Goal: Use online tool/utility: Utilize a website feature to perform a specific function

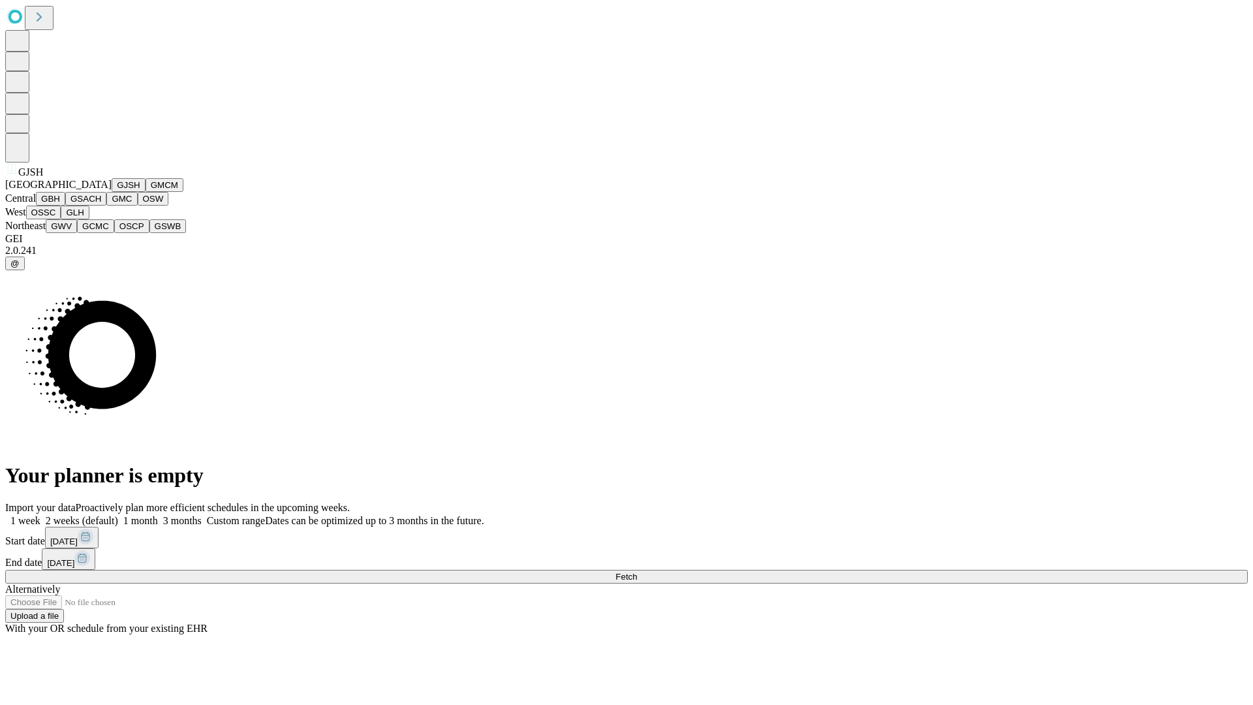
click at [112, 192] on button "GJSH" at bounding box center [129, 185] width 34 height 14
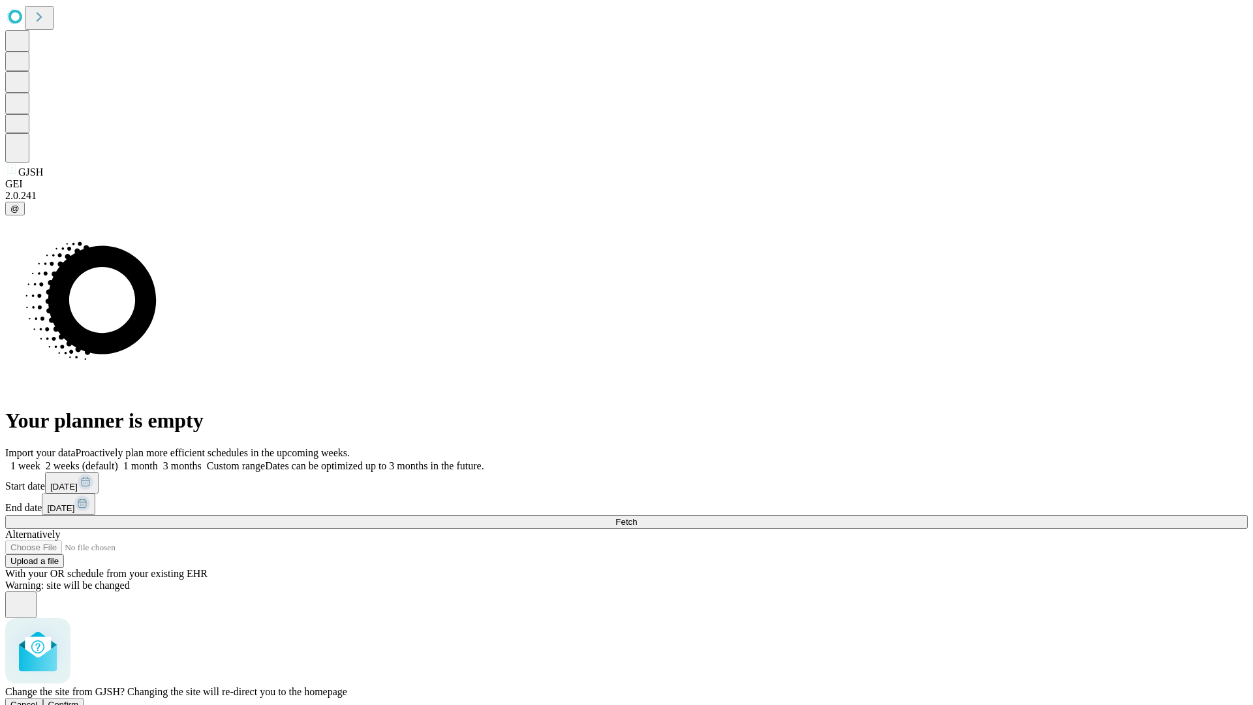
click at [79, 699] on span "Confirm" at bounding box center [63, 704] width 31 height 10
click at [40, 460] on label "1 week" at bounding box center [22, 465] width 35 height 11
click at [637, 517] on span "Fetch" at bounding box center [626, 522] width 22 height 10
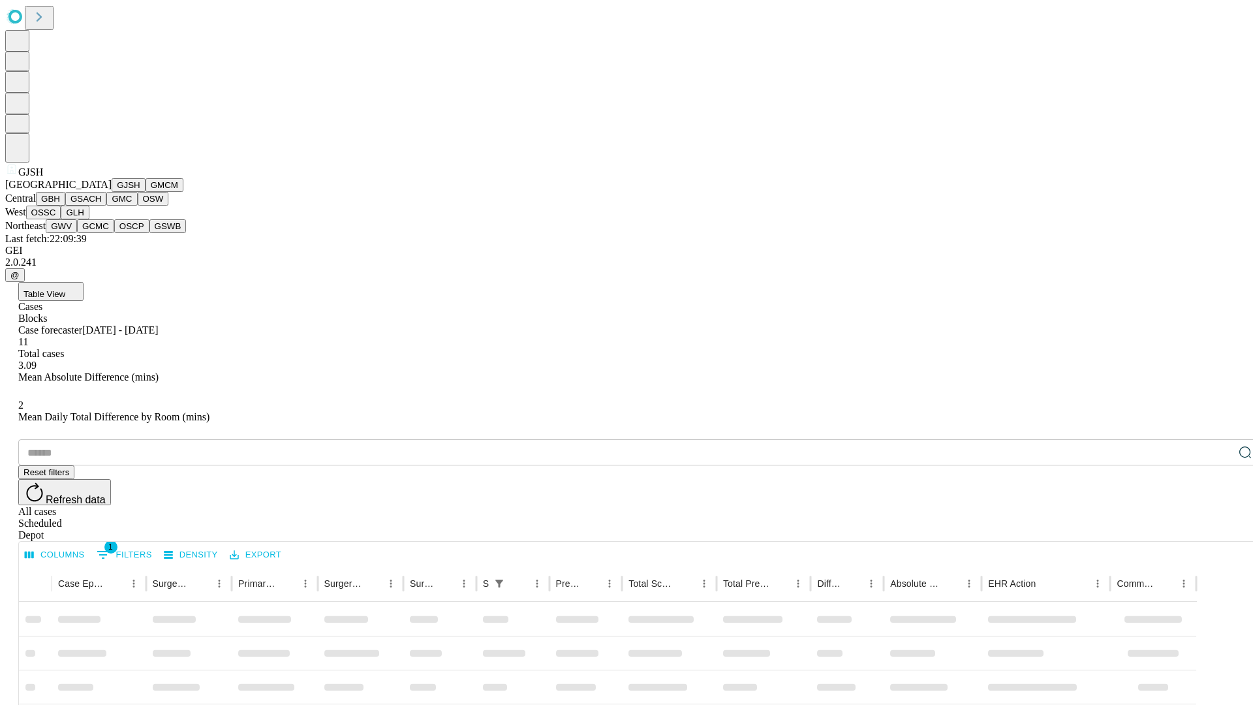
click at [145, 192] on button "GMCM" at bounding box center [164, 185] width 38 height 14
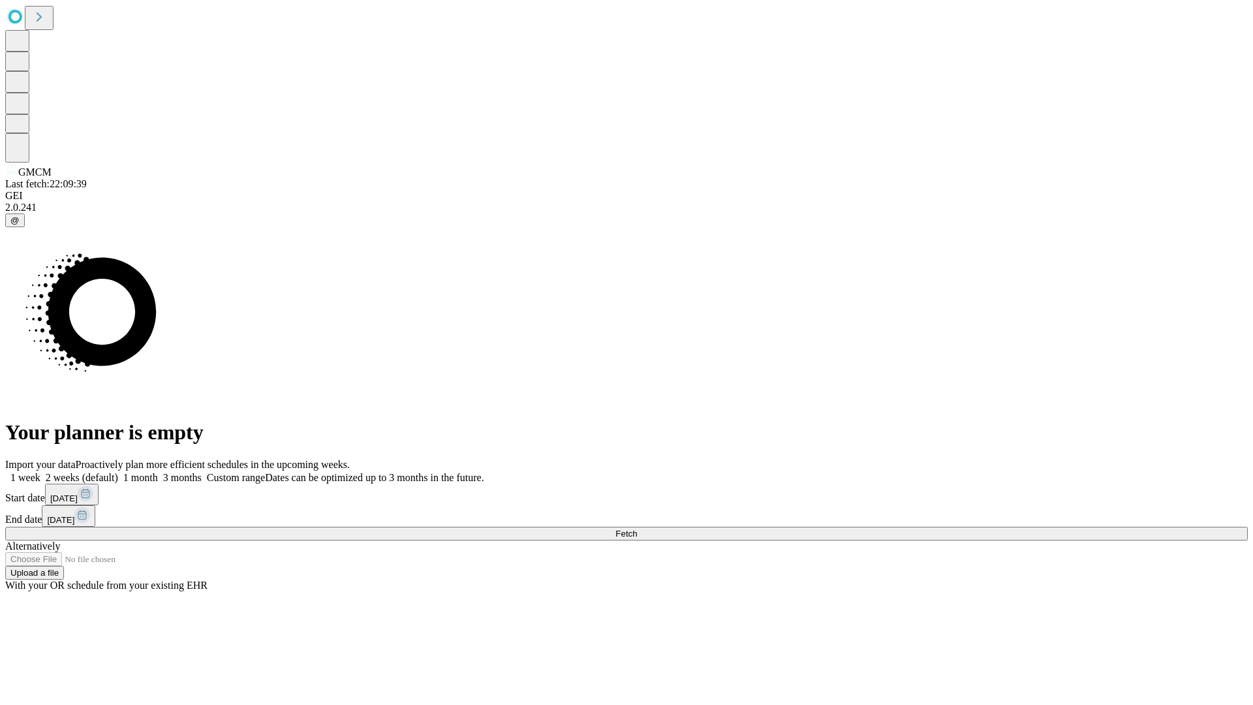
click at [40, 472] on label "1 week" at bounding box center [22, 477] width 35 height 11
click at [637, 528] on span "Fetch" at bounding box center [626, 533] width 22 height 10
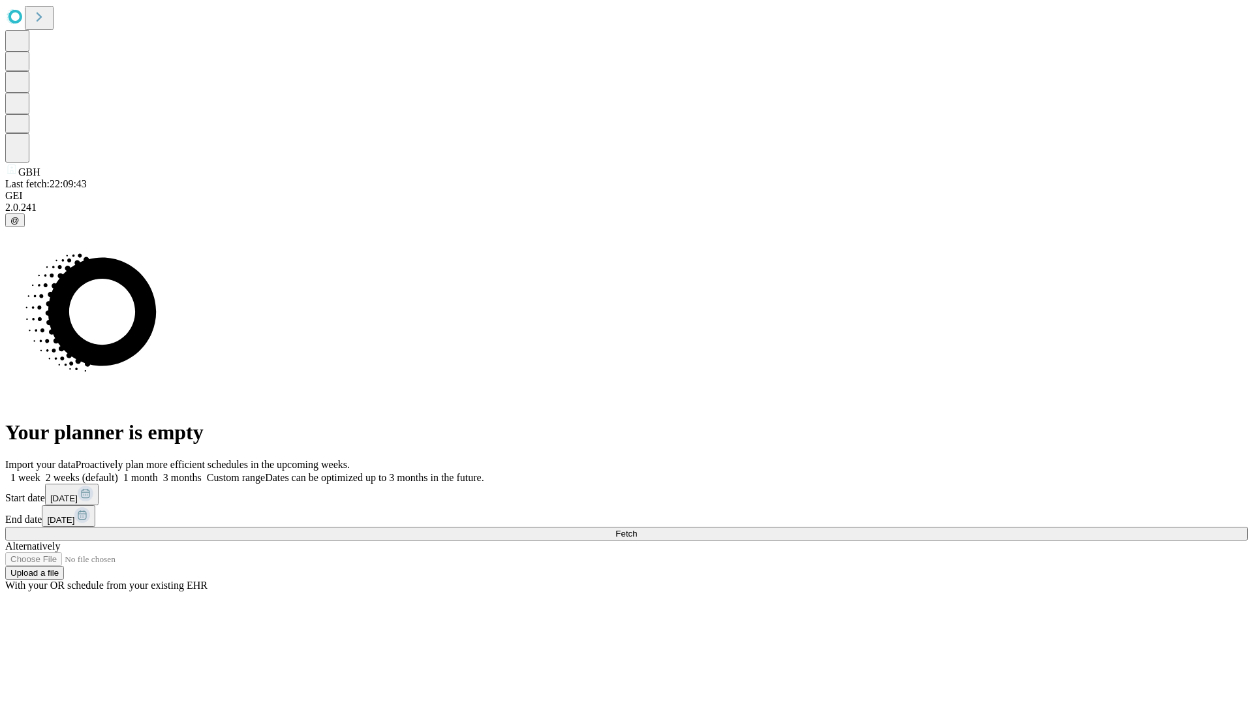
click at [40, 472] on label "1 week" at bounding box center [22, 477] width 35 height 11
click at [637, 528] on span "Fetch" at bounding box center [626, 533] width 22 height 10
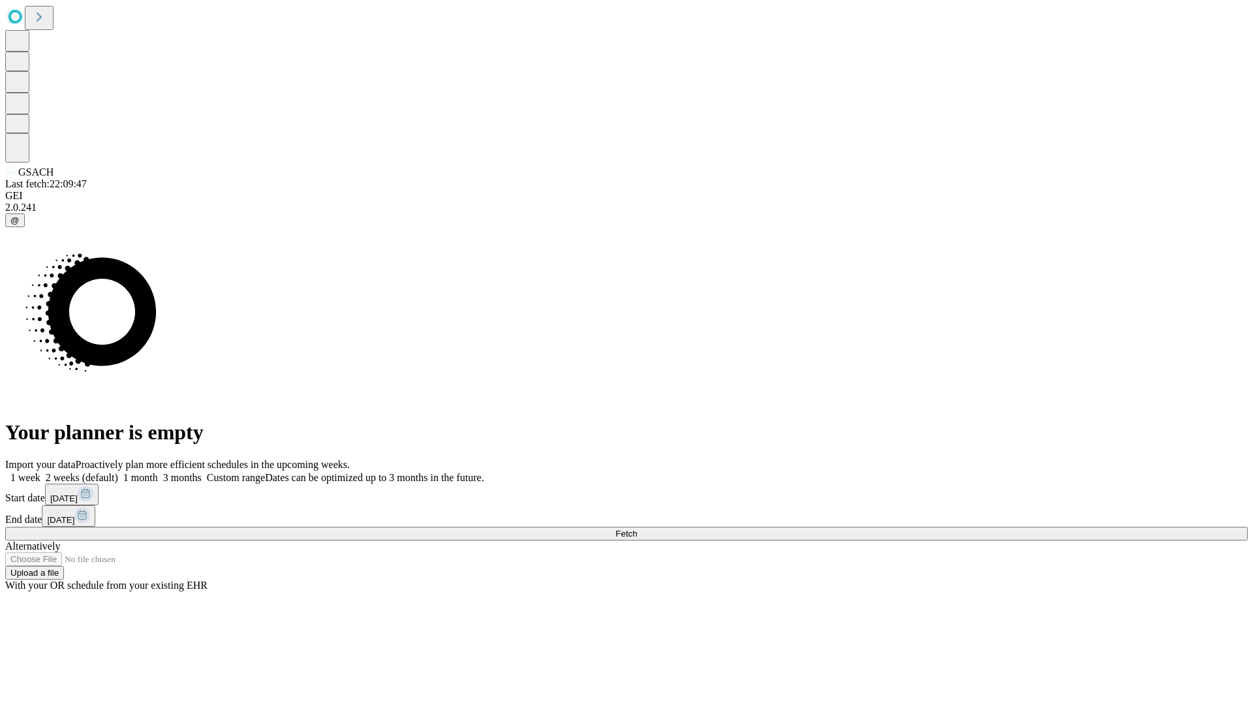
click at [40, 472] on label "1 week" at bounding box center [22, 477] width 35 height 11
click at [637, 528] on span "Fetch" at bounding box center [626, 533] width 22 height 10
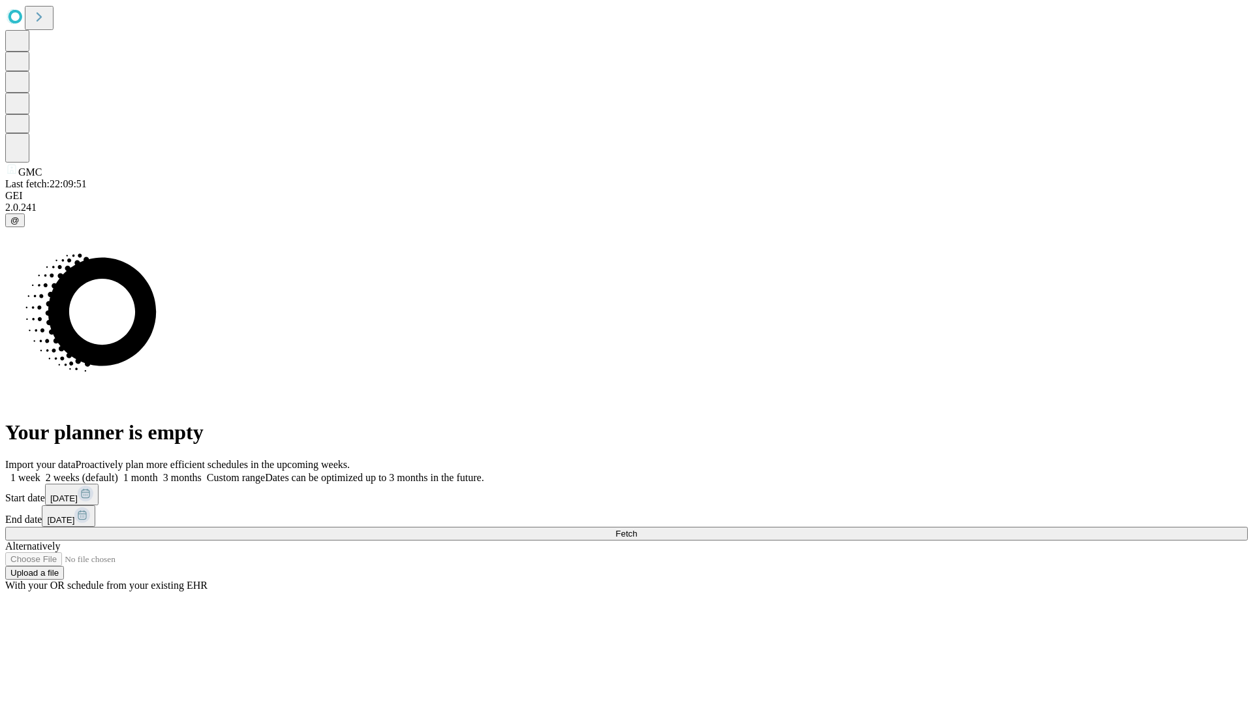
click at [637, 528] on span "Fetch" at bounding box center [626, 533] width 22 height 10
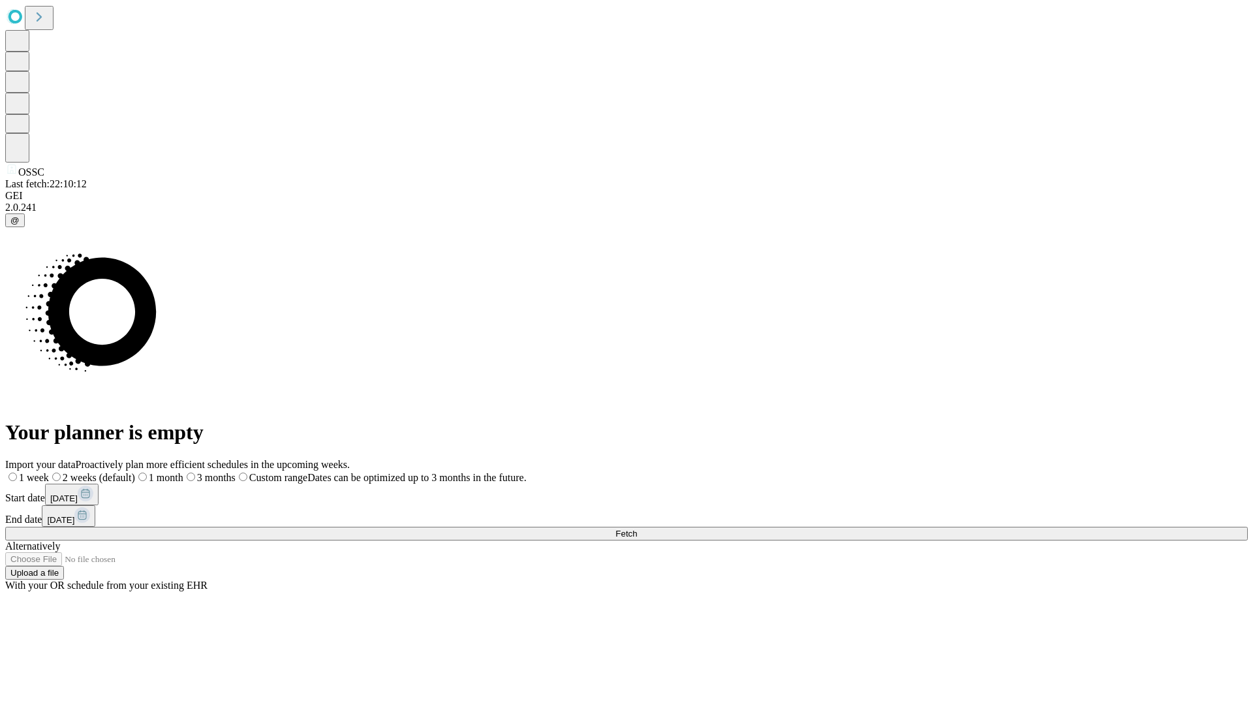
click at [637, 528] on span "Fetch" at bounding box center [626, 533] width 22 height 10
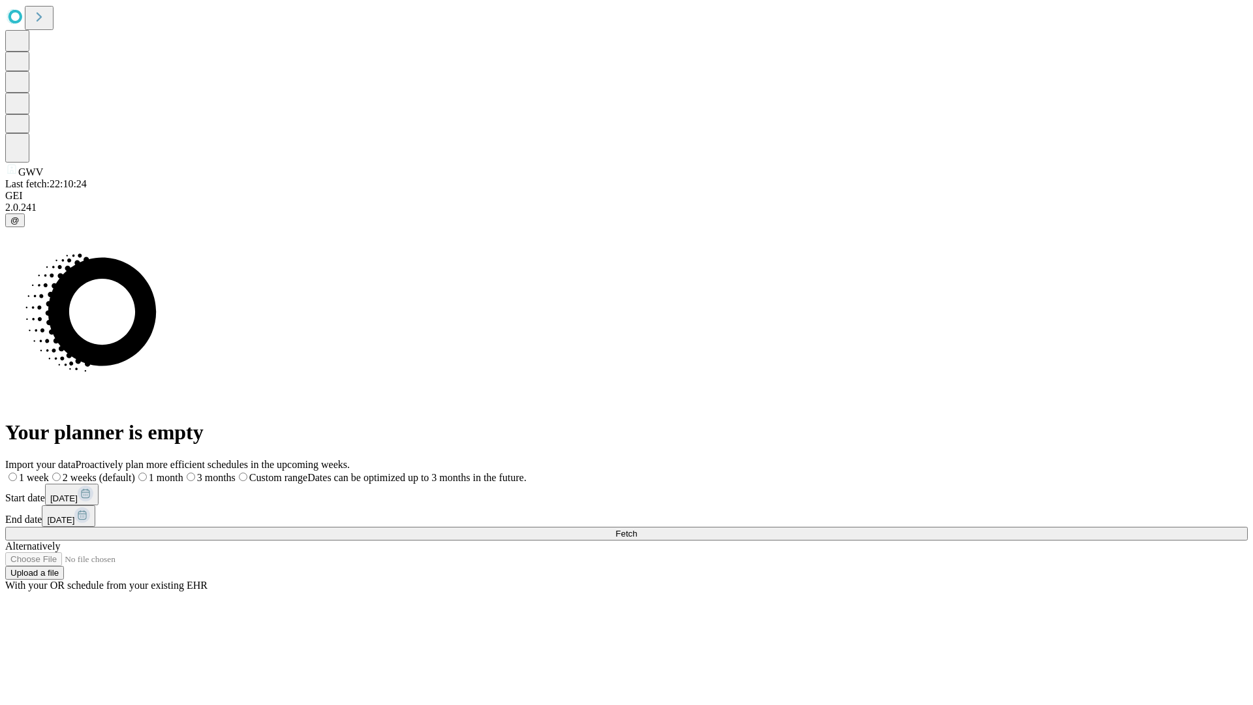
click at [637, 528] on span "Fetch" at bounding box center [626, 533] width 22 height 10
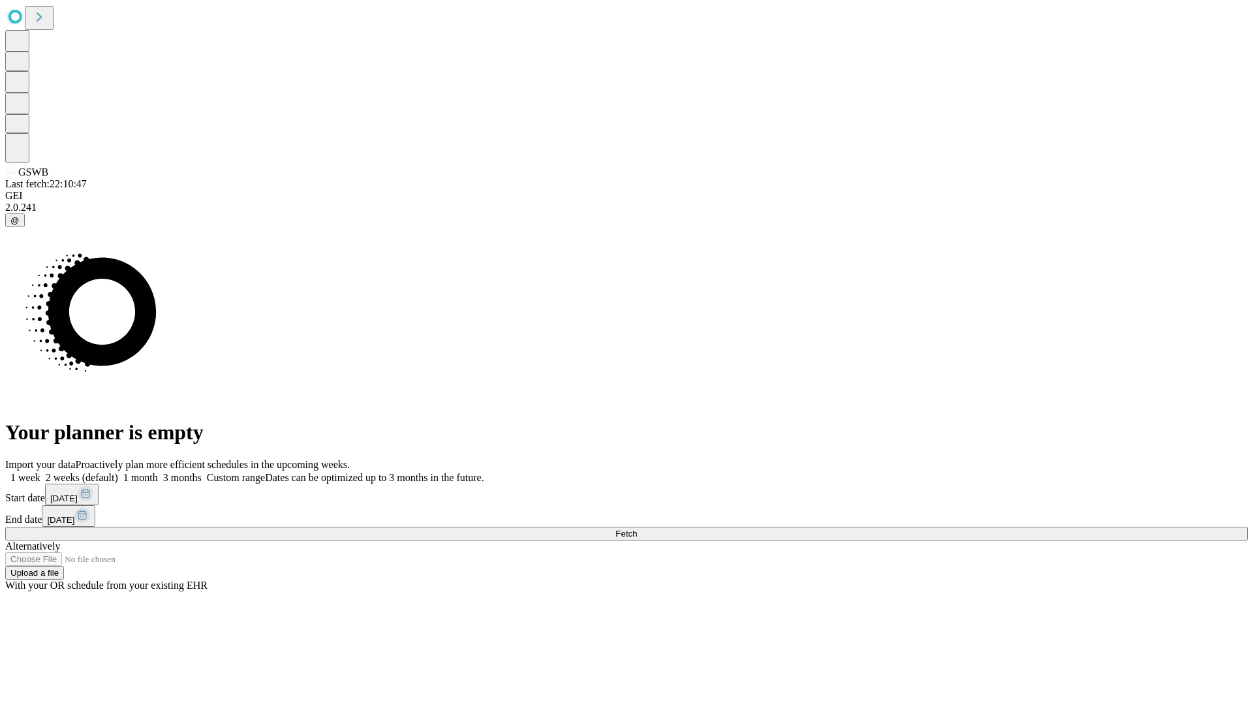
click at [40, 472] on label "1 week" at bounding box center [22, 477] width 35 height 11
click at [637, 528] on span "Fetch" at bounding box center [626, 533] width 22 height 10
